Goal: Transaction & Acquisition: Subscribe to service/newsletter

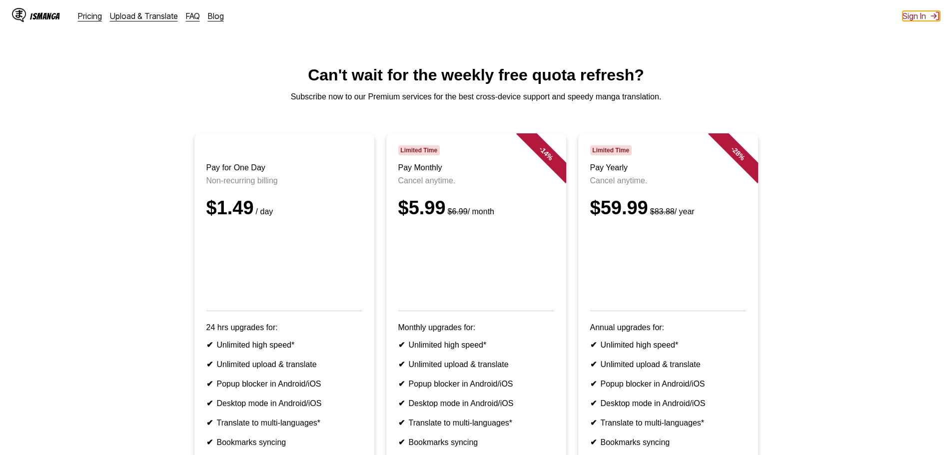
click at [907, 16] on button "Sign In" at bounding box center [920, 16] width 37 height 10
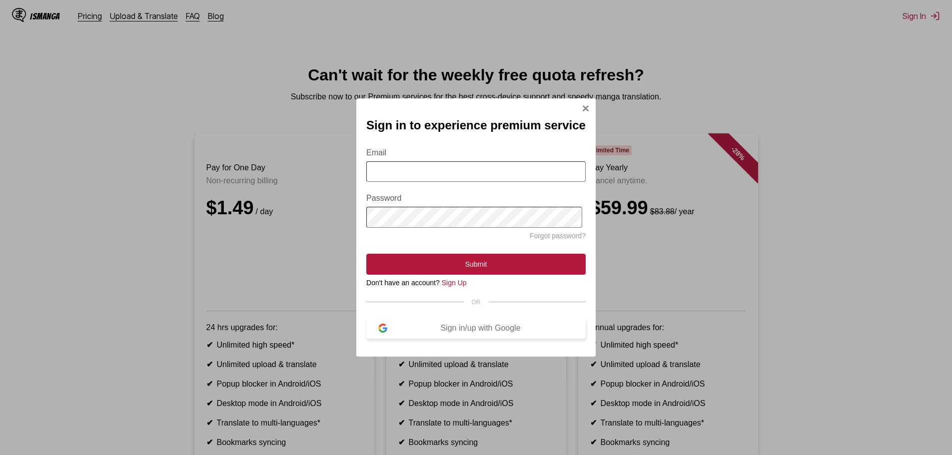
click at [455, 339] on button "Sign in/up with Google" at bounding box center [475, 328] width 219 height 21
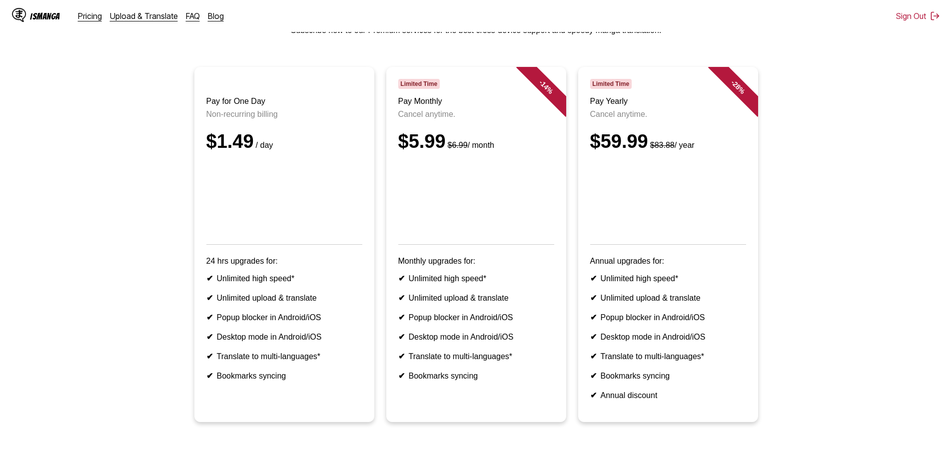
scroll to position [7, 0]
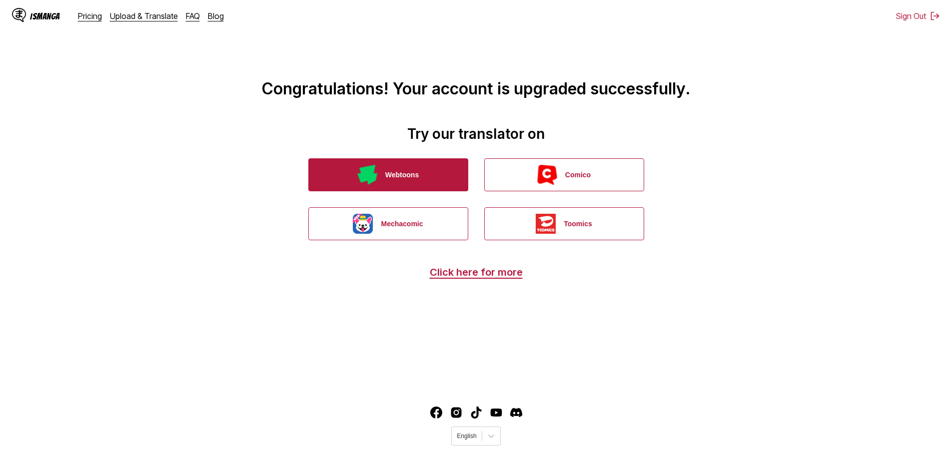
click at [351, 177] on button "Webtoons" at bounding box center [388, 174] width 160 height 33
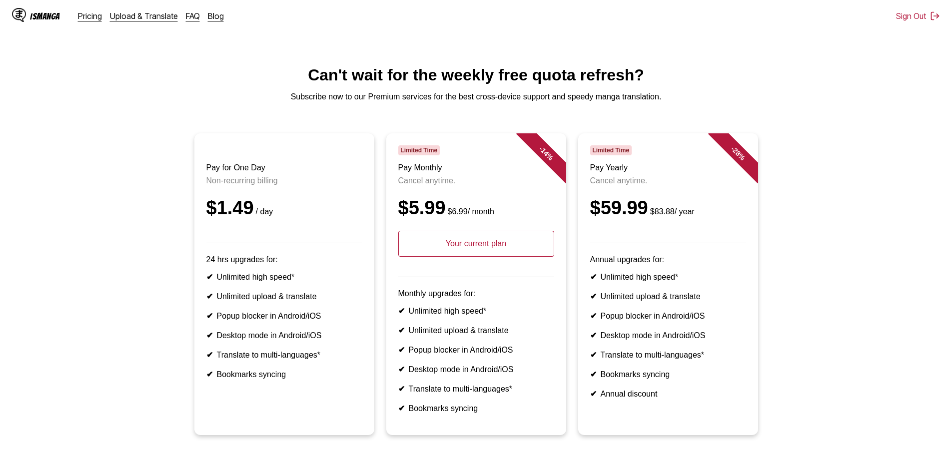
click at [42, 20] on div "IsManga" at bounding box center [45, 15] width 30 height 9
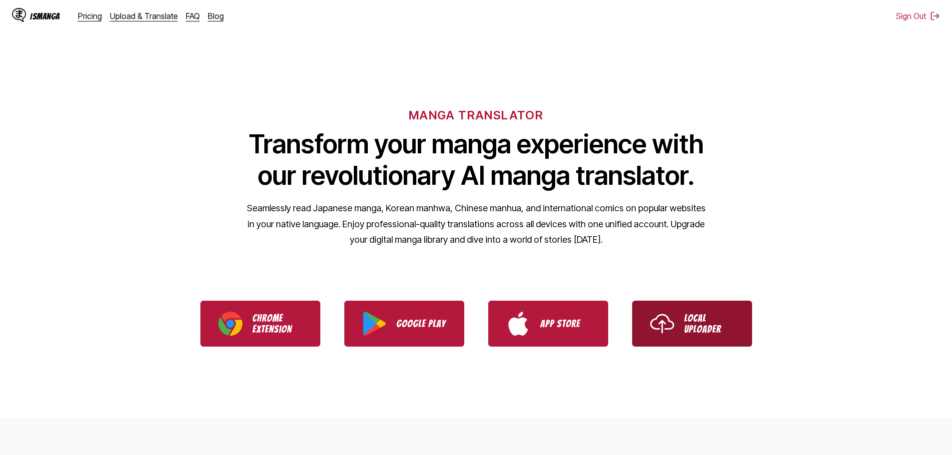
click at [693, 335] on link "Local Uploader" at bounding box center [692, 324] width 120 height 46
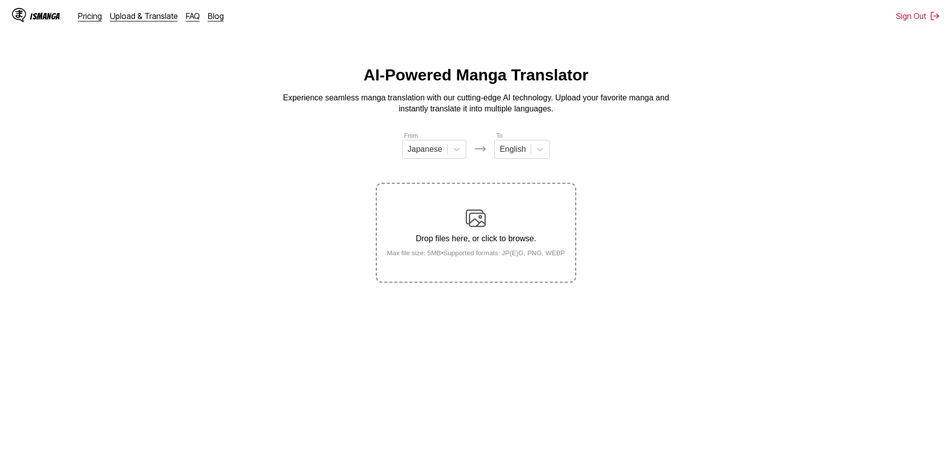
drag, startPoint x: 711, startPoint y: 168, endPoint x: 700, endPoint y: 173, distance: 12.7
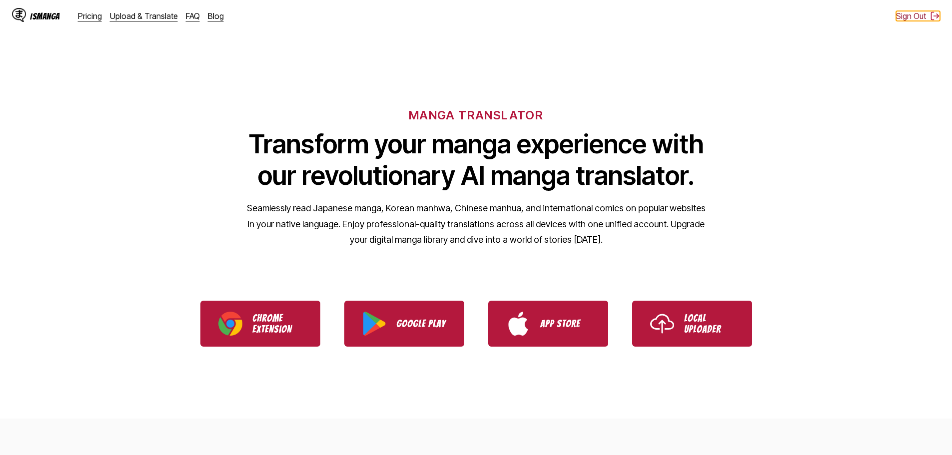
click at [909, 17] on button "Sign Out" at bounding box center [918, 16] width 44 height 10
click at [909, 17] on button "Sign In" at bounding box center [920, 16] width 37 height 10
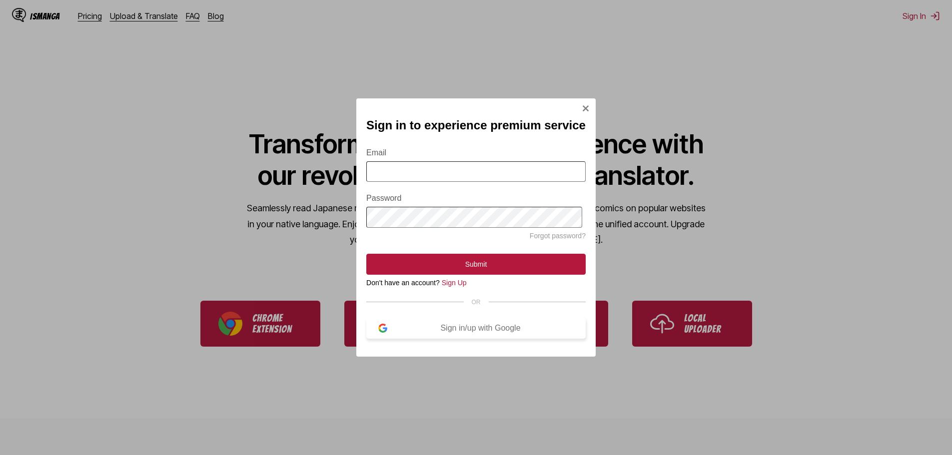
click at [511, 329] on div "Sign in/up with Google" at bounding box center [480, 328] width 186 height 9
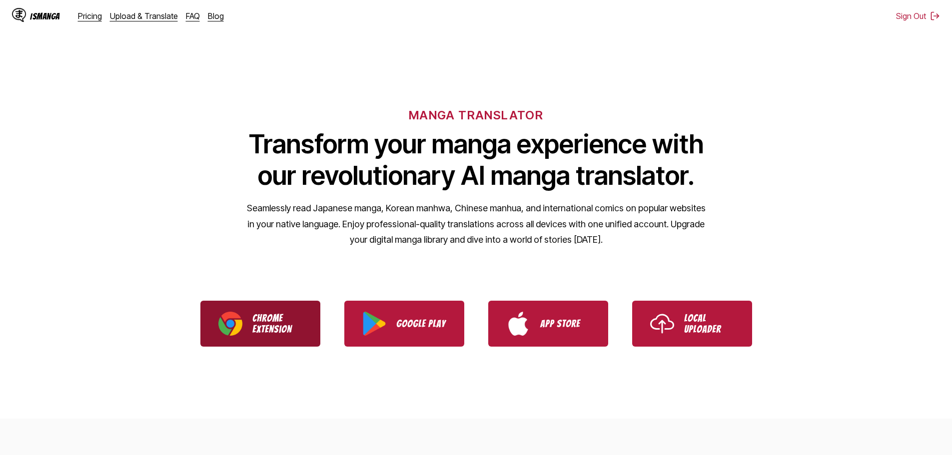
click at [270, 319] on p "Chrome Extension" at bounding box center [277, 324] width 50 height 22
click at [40, 16] on div "IsManga" at bounding box center [45, 15] width 30 height 9
click at [45, 17] on div "IsManga" at bounding box center [45, 15] width 30 height 9
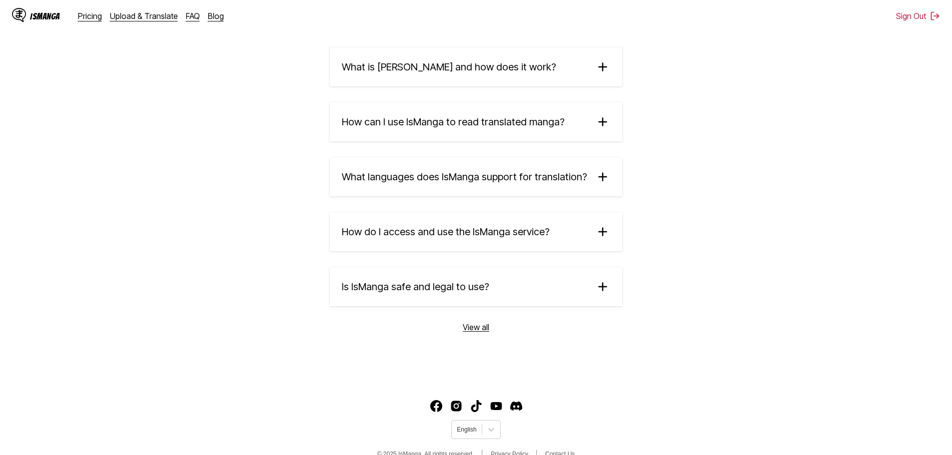
scroll to position [1656, 0]
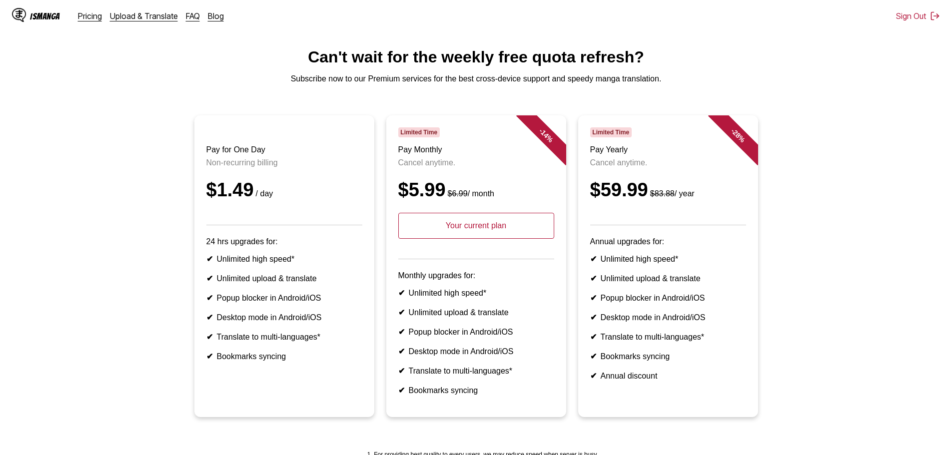
scroll to position [50, 0]
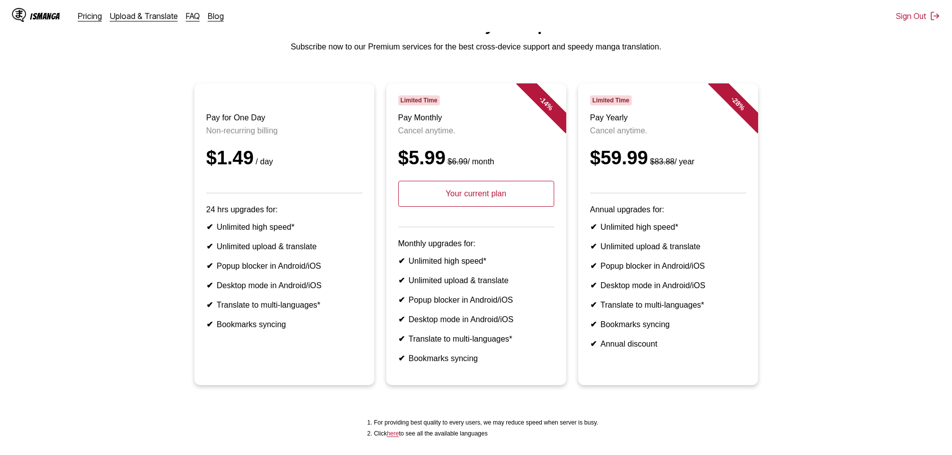
click at [276, 193] on header "Pay for One Day Non-recurring billing $1.49 / day" at bounding box center [284, 144] width 156 height 98
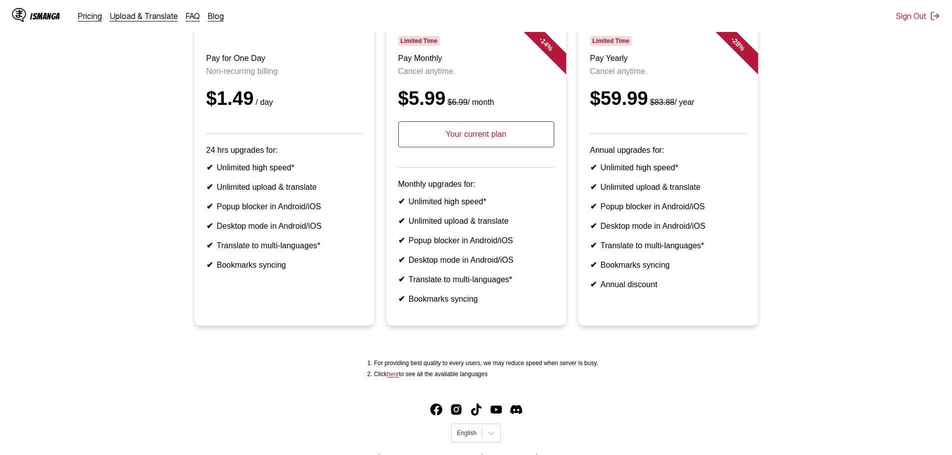
scroll to position [100, 0]
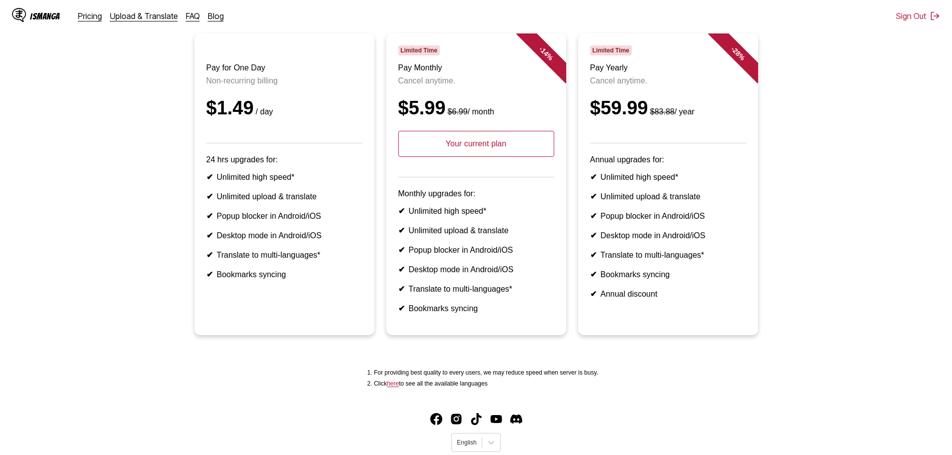
click at [485, 157] on p "Your current plan" at bounding box center [476, 144] width 156 height 26
click at [548, 50] on div "- 14 %" at bounding box center [546, 53] width 60 height 60
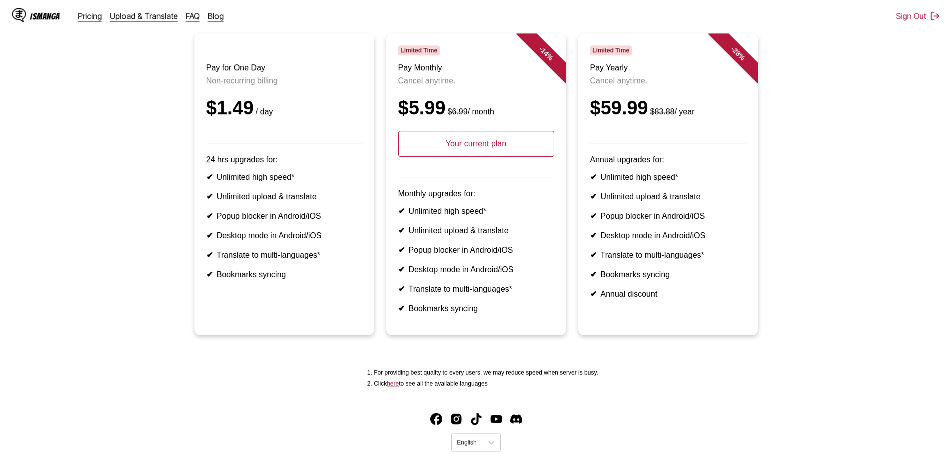
click at [419, 49] on article "- 14 % Limited Time Pay Monthly Cancel anytime. $5.99 $6.99 / month Your curren…" at bounding box center [476, 184] width 180 height 302
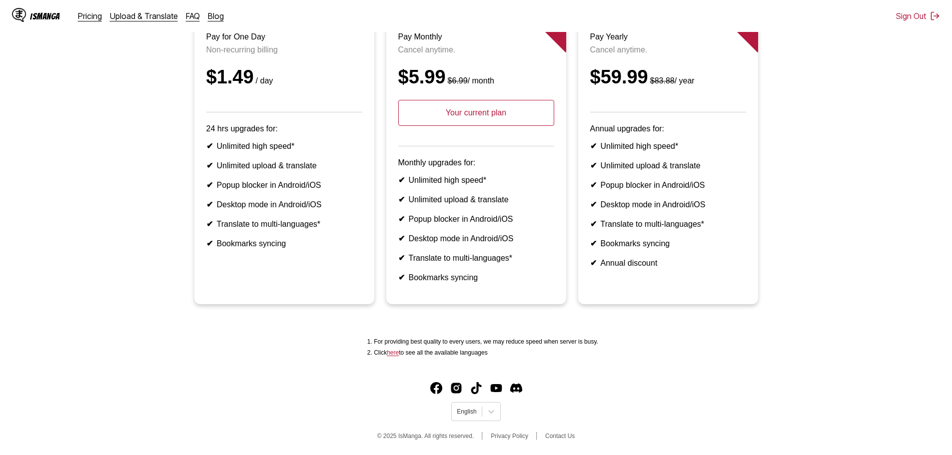
scroll to position [154, 0]
click at [411, 66] on div "$5.99 $6.99 / month" at bounding box center [476, 76] width 156 height 21
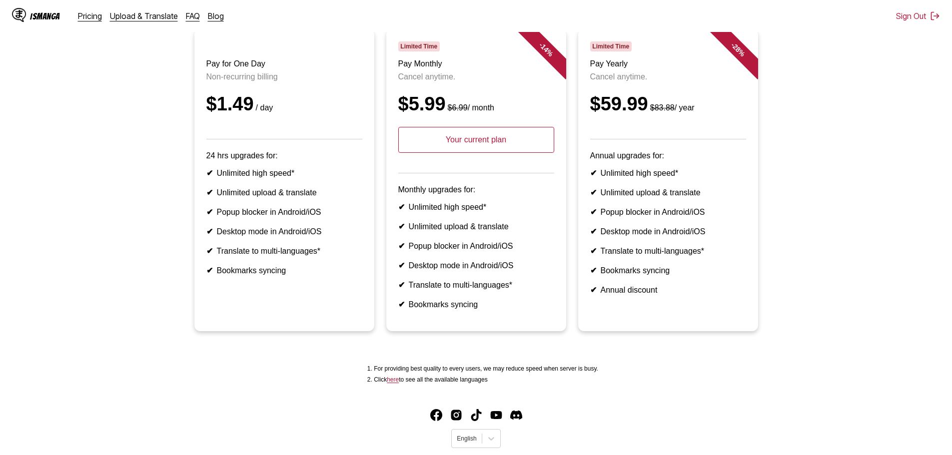
click at [502, 152] on p "Your current plan" at bounding box center [476, 140] width 156 height 26
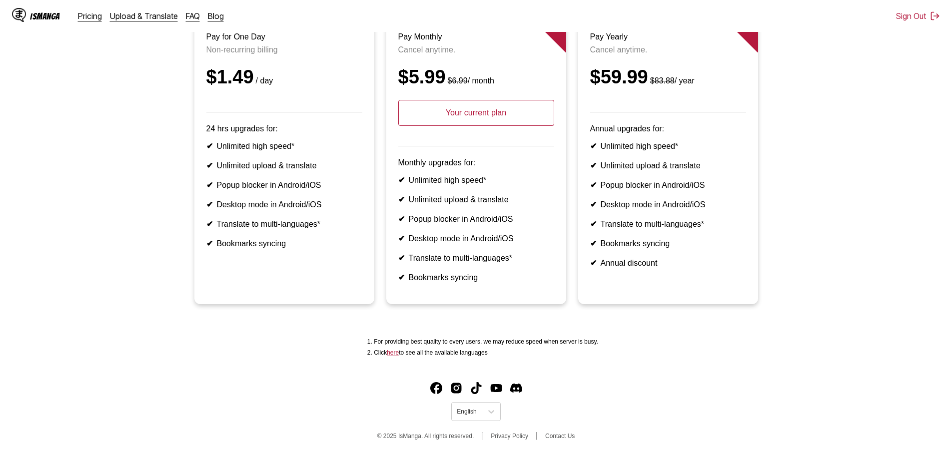
scroll to position [154, 0]
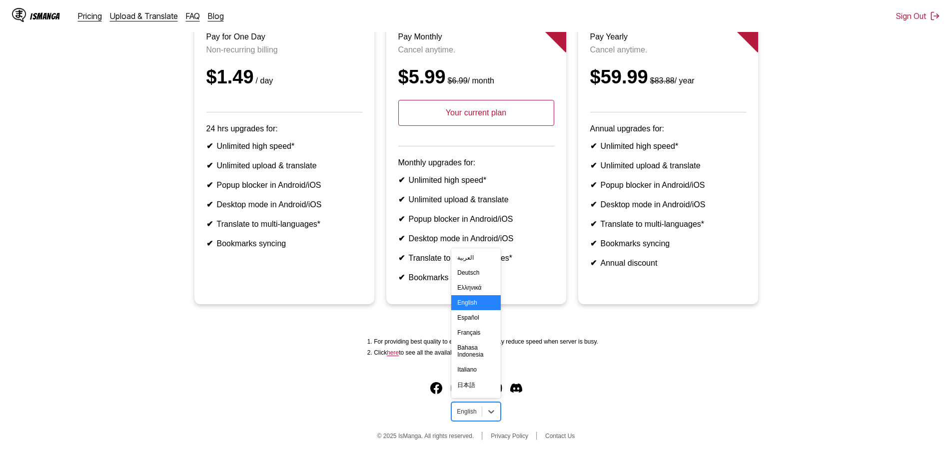
click at [472, 413] on div at bounding box center [466, 411] width 19 height 9
click at [479, 362] on div "Português" at bounding box center [475, 354] width 49 height 15
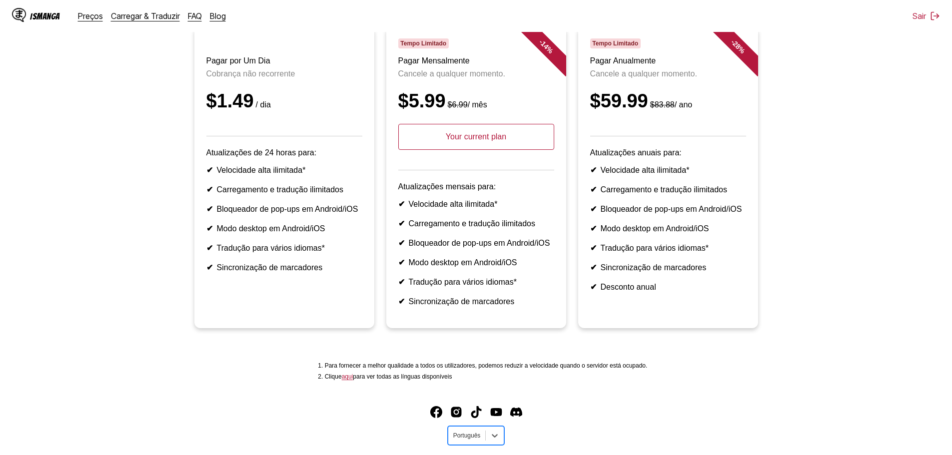
scroll to position [104, 0]
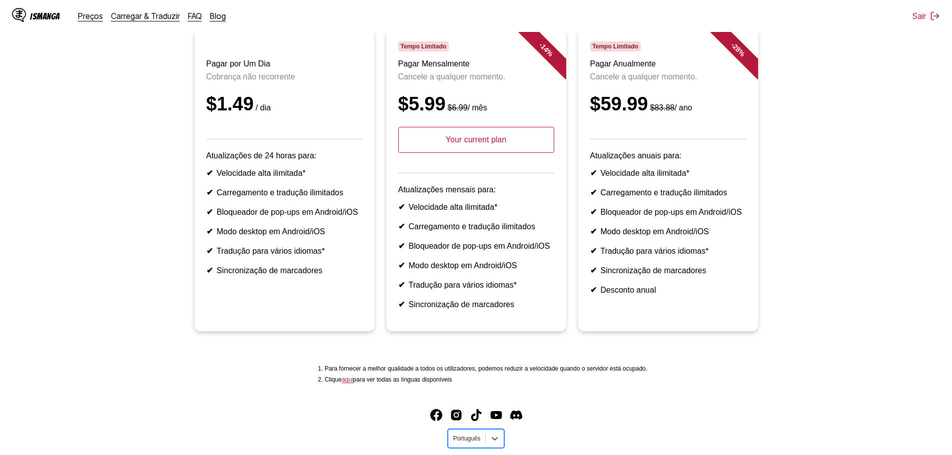
click at [447, 151] on p "Your current plan" at bounding box center [476, 140] width 156 height 26
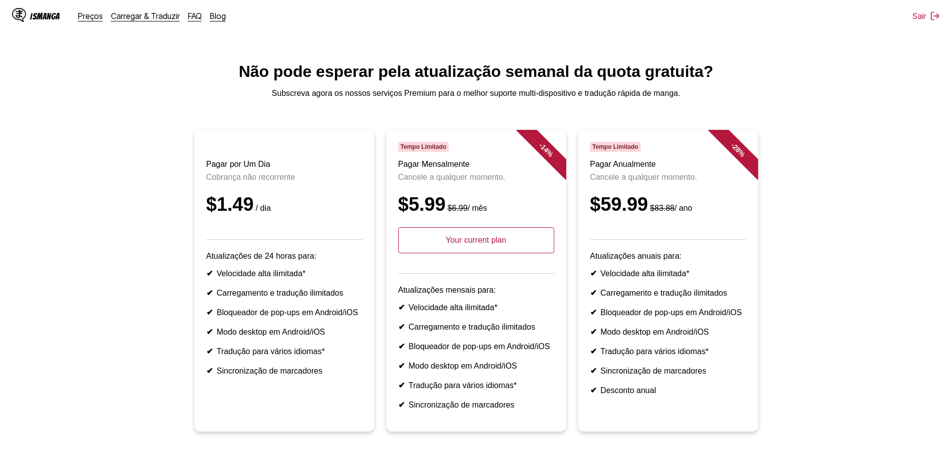
scroll to position [0, 0]
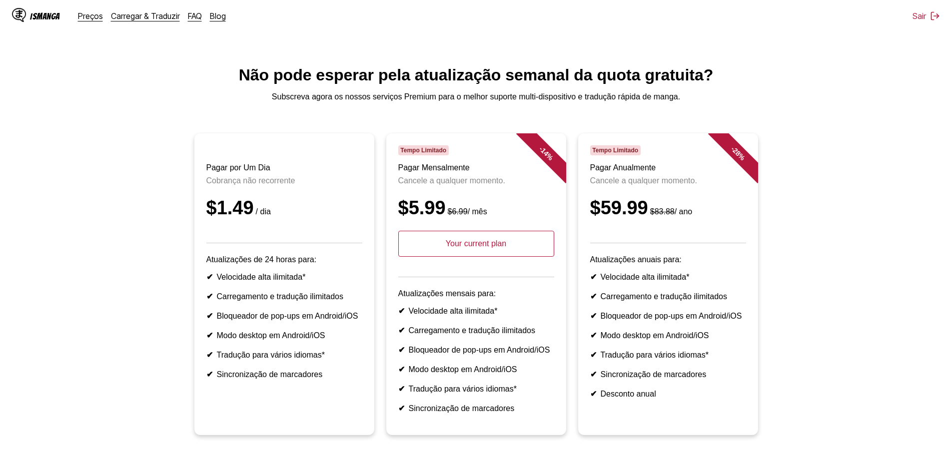
click at [548, 151] on div "- 14 %" at bounding box center [546, 153] width 60 height 60
click at [426, 153] on span "Tempo Limitado" at bounding box center [423, 150] width 50 height 10
click at [443, 257] on p "Your current plan" at bounding box center [476, 244] width 156 height 26
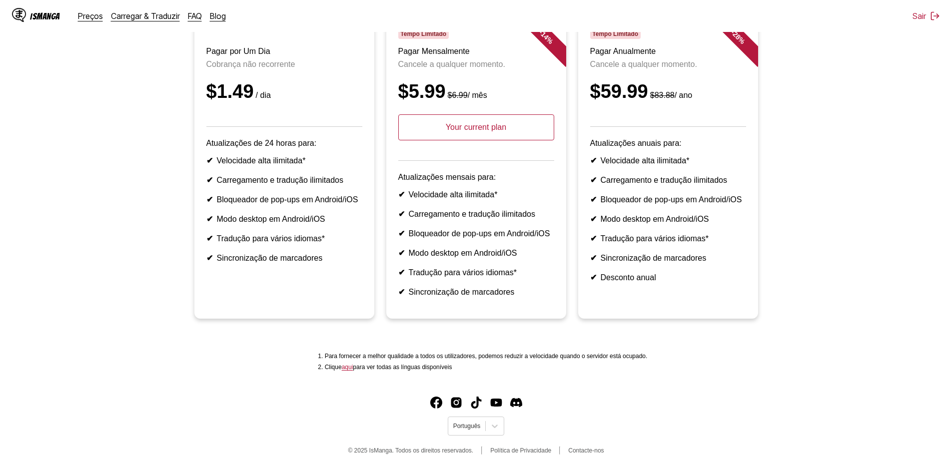
scroll to position [154, 0]
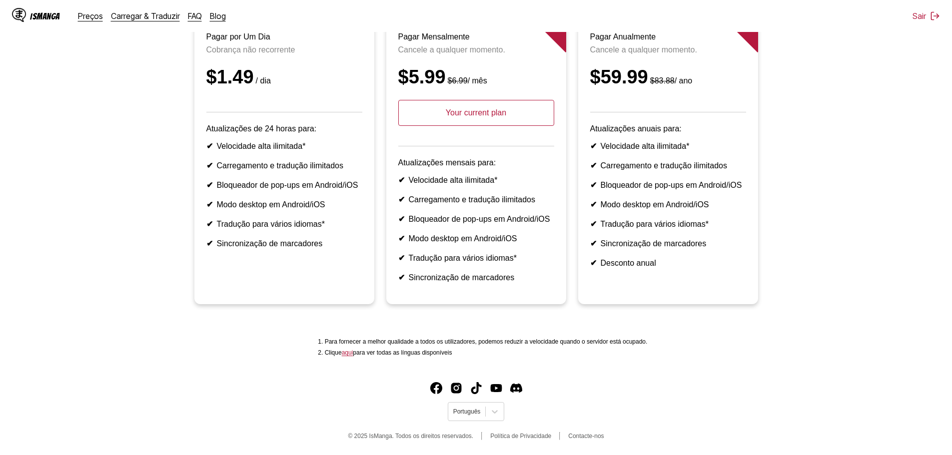
drag, startPoint x: 461, startPoint y: 297, endPoint x: 455, endPoint y: 289, distance: 10.3
click at [460, 297] on article "- 14 % Tempo Limitado Pagar Mensalmente Cancele a qualquer momento. $5.99 $6.99…" at bounding box center [476, 153] width 180 height 302
drag, startPoint x: 447, startPoint y: 273, endPoint x: 441, endPoint y: 258, distance: 16.1
click at [445, 269] on article "- 14 % Tempo Limitado Pagar Mensalmente Cancele a qualquer momento. $5.99 $6.99…" at bounding box center [476, 153] width 180 height 302
click at [437, 238] on ul "✔ Velocidade alta ilimitada* ✔ Carregamento e tradução ilimitados ✔ Bloqueador …" at bounding box center [476, 228] width 156 height 107
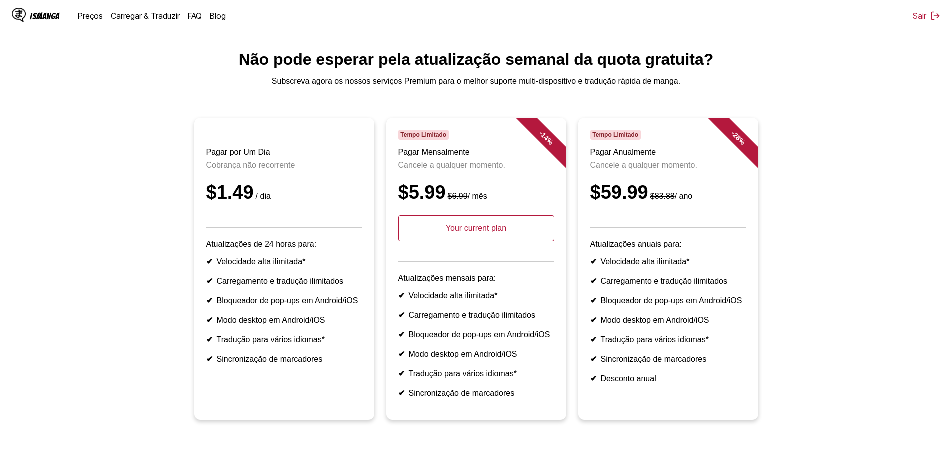
scroll to position [4, 0]
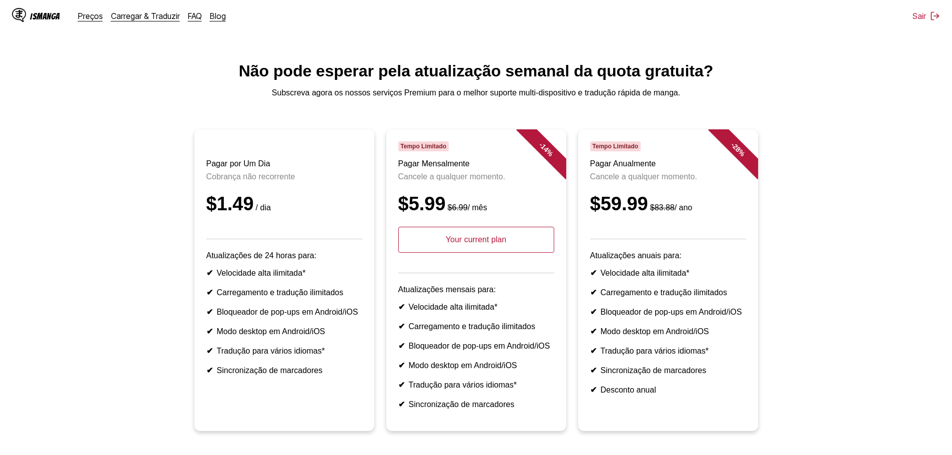
drag, startPoint x: 276, startPoint y: 158, endPoint x: 257, endPoint y: 159, distance: 18.5
click at [271, 158] on header "Pagar por Um Dia Cobrança não recorrente $1.49 / dia" at bounding box center [284, 190] width 156 height 98
click at [244, 159] on header "Pagar por Um Dia Cobrança não recorrente $1.49 / dia" at bounding box center [284, 190] width 156 height 98
drag, startPoint x: 232, startPoint y: 181, endPoint x: 222, endPoint y: 208, distance: 28.8
click at [232, 182] on header "Pagar por Um Dia Cobrança não recorrente $1.49 / dia" at bounding box center [284, 190] width 156 height 98
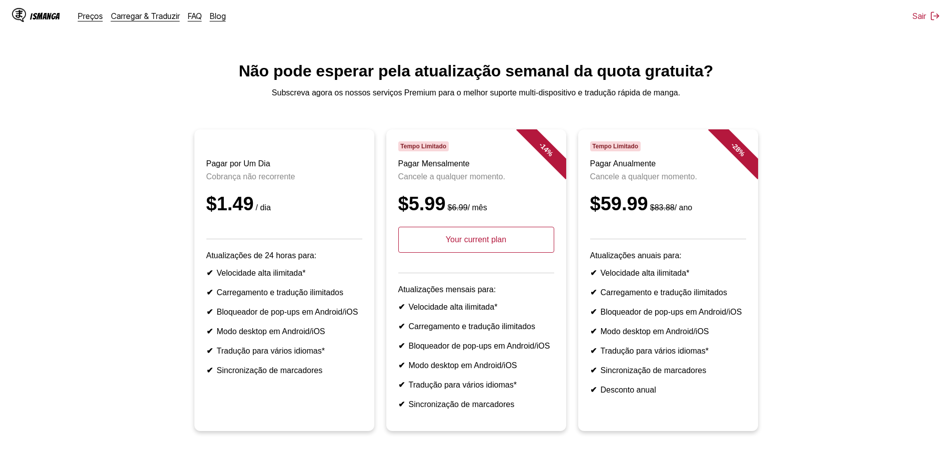
drag, startPoint x: 222, startPoint y: 208, endPoint x: 222, endPoint y: 229, distance: 21.0
click at [221, 215] on div "$1.49 / dia" at bounding box center [284, 203] width 156 height 21
click at [222, 229] on header "Pagar por Um Dia Cobrança não recorrente $1.49 / dia" at bounding box center [284, 190] width 156 height 98
drag, startPoint x: 442, startPoint y: 136, endPoint x: 464, endPoint y: 155, distance: 28.7
click at [444, 139] on main "Não pode esperar pela atualização semanal da quota gratuita? Subscreva agora os…" at bounding box center [476, 275] width 952 height 427
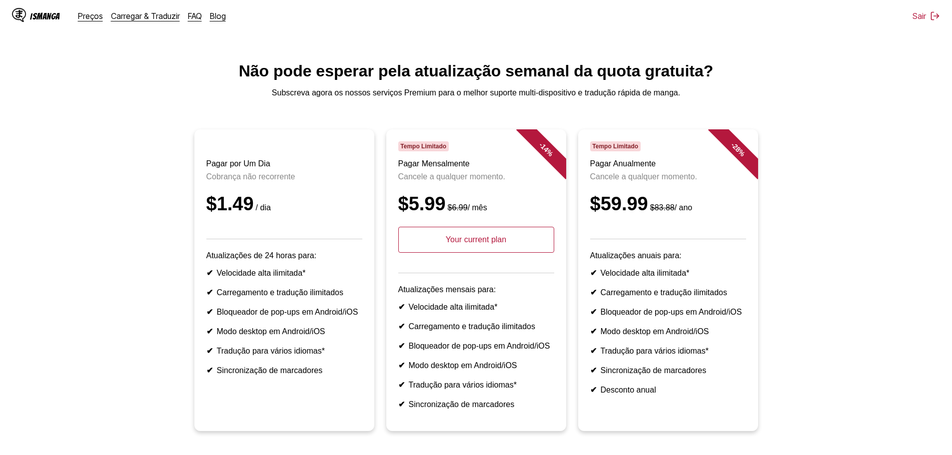
drag, startPoint x: 667, startPoint y: 154, endPoint x: 691, endPoint y: 163, distance: 25.4
click at [670, 151] on div "Tempo Limitado" at bounding box center [668, 146] width 156 height 10
drag, startPoint x: 701, startPoint y: 164, endPoint x: 747, endPoint y: 172, distance: 46.2
click at [716, 166] on div "- 28 %" at bounding box center [728, 159] width 60 height 60
click at [98, 16] on link "Preços" at bounding box center [90, 16] width 25 height 10
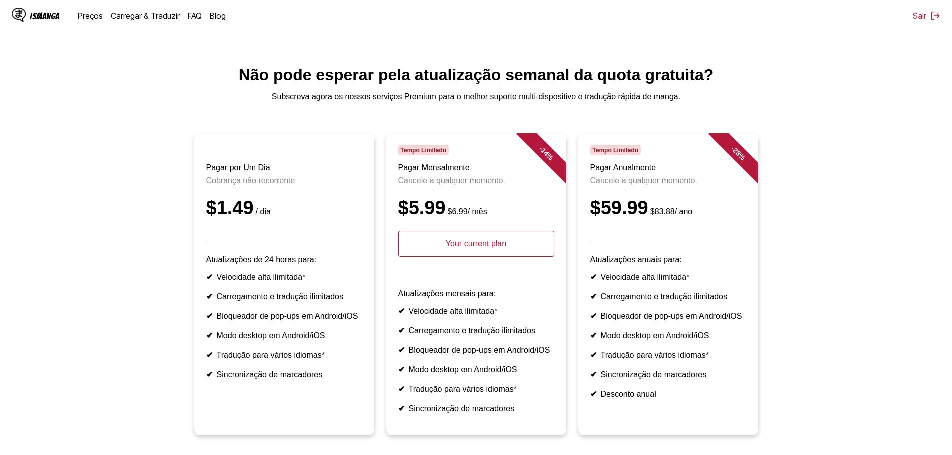
click at [481, 257] on p "Your current plan" at bounding box center [476, 244] width 156 height 26
click at [641, 264] on p "Atualizações anuais para:" at bounding box center [668, 259] width 156 height 9
click at [427, 300] on article "- 14 % Tempo Limitado Pagar Mensalmente Cancele a qualquer momento. $5.99 $6.99…" at bounding box center [476, 284] width 180 height 302
click at [475, 257] on p "Your current plan" at bounding box center [476, 244] width 156 height 26
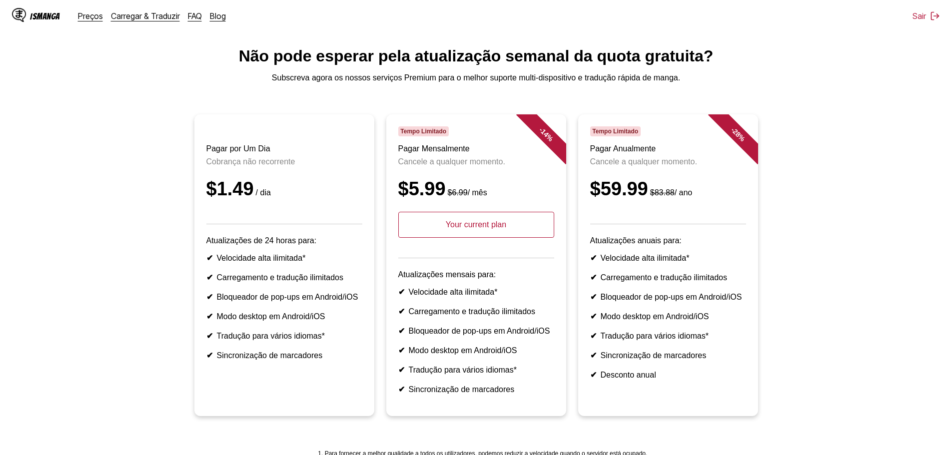
scroll to position [50, 0]
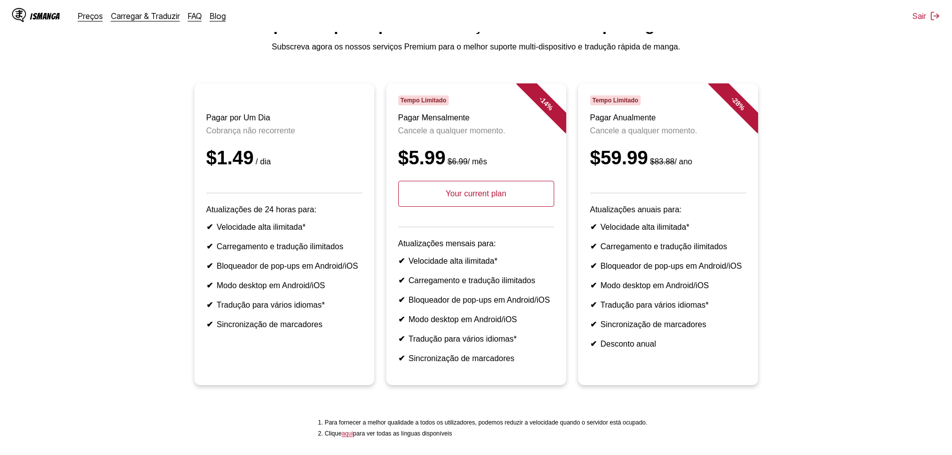
click at [486, 207] on p "Your current plan" at bounding box center [476, 194] width 156 height 26
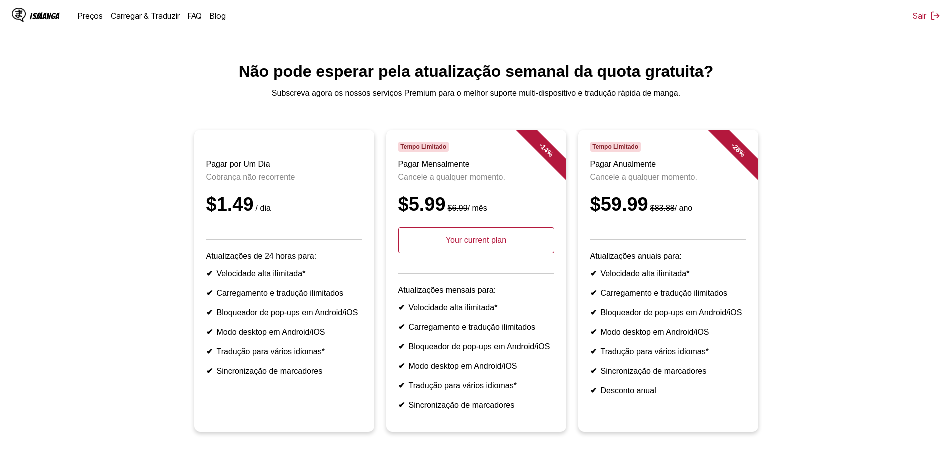
scroll to position [0, 0]
